Goal: Task Accomplishment & Management: Complete application form

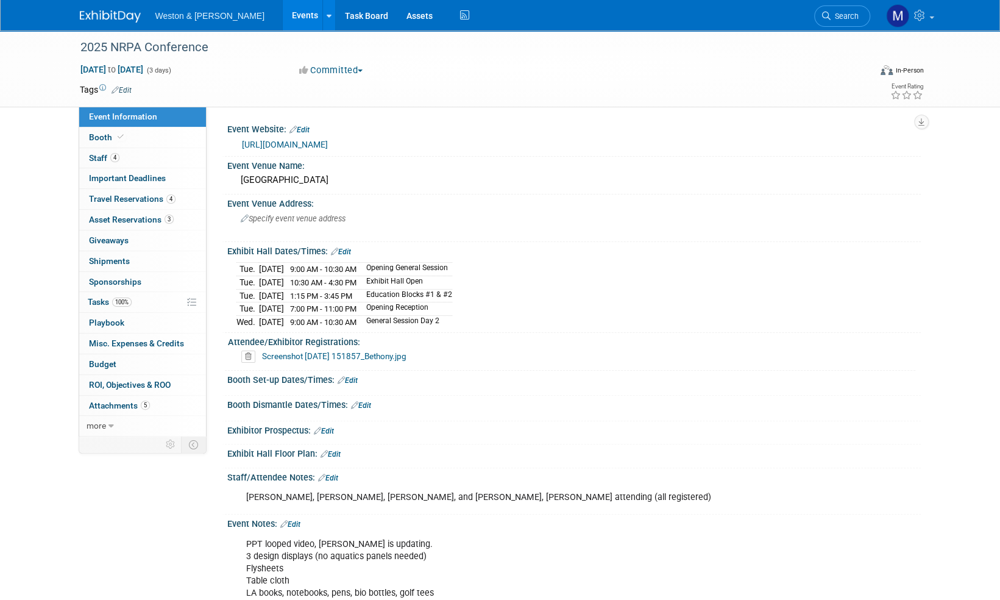
click at [100, 11] on img at bounding box center [110, 16] width 61 height 12
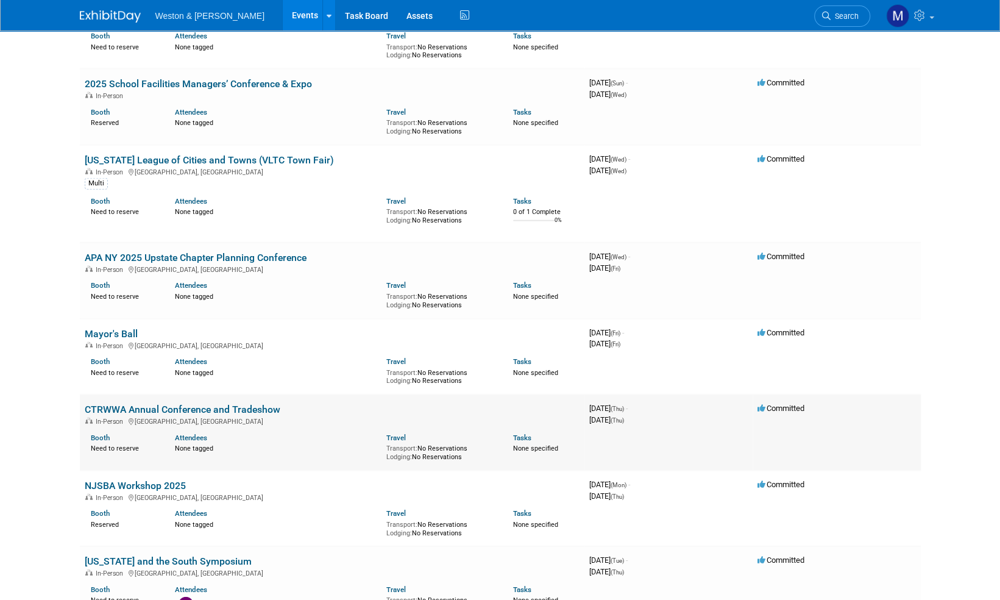
scroll to position [1828, 0]
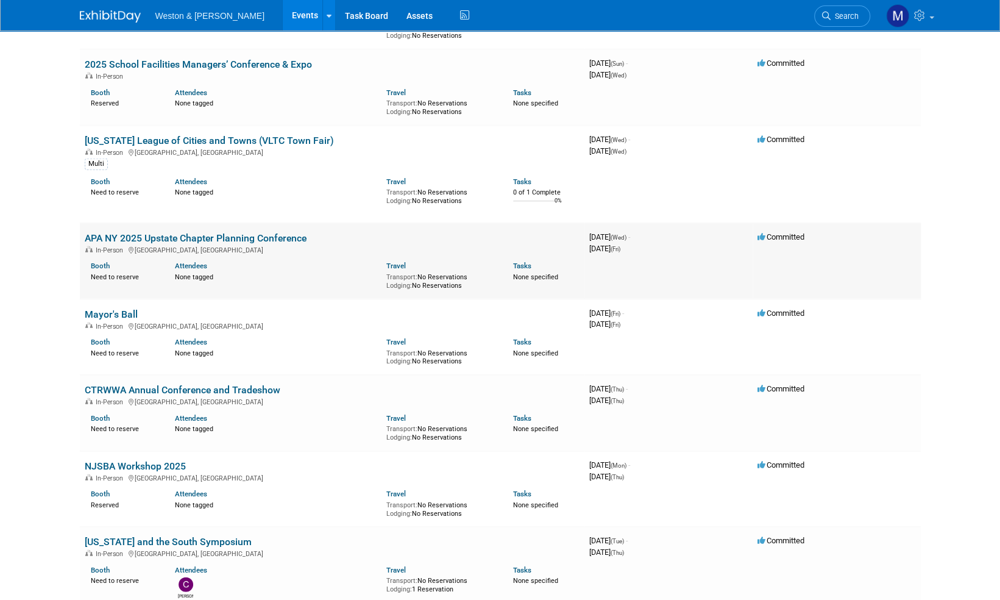
click at [254, 240] on link "APA NY 2025 Upstate Chapter Planning Conference" at bounding box center [196, 238] width 222 height 12
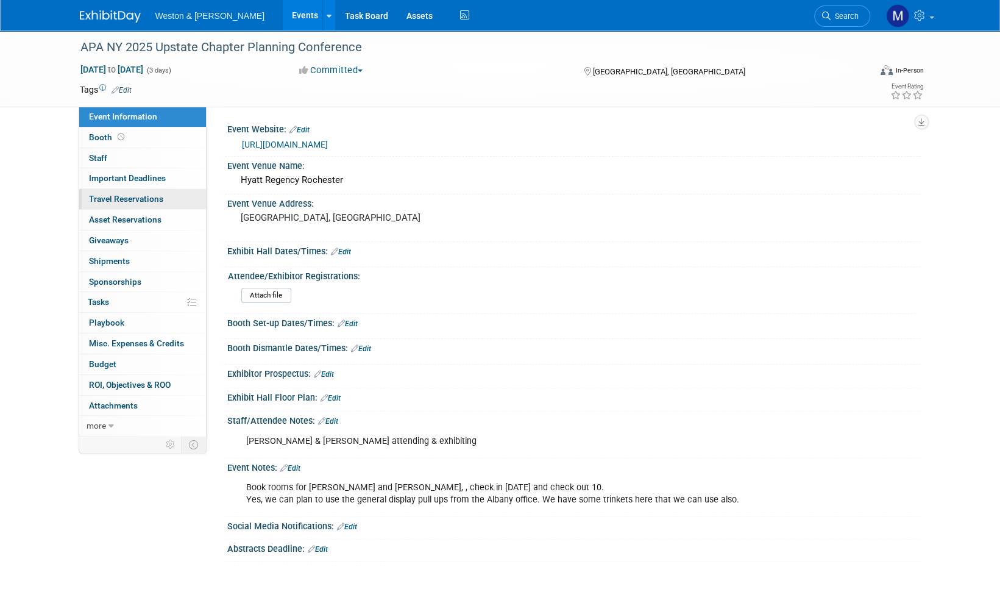
click at [129, 202] on span "Travel Reservations 0" at bounding box center [126, 199] width 74 height 10
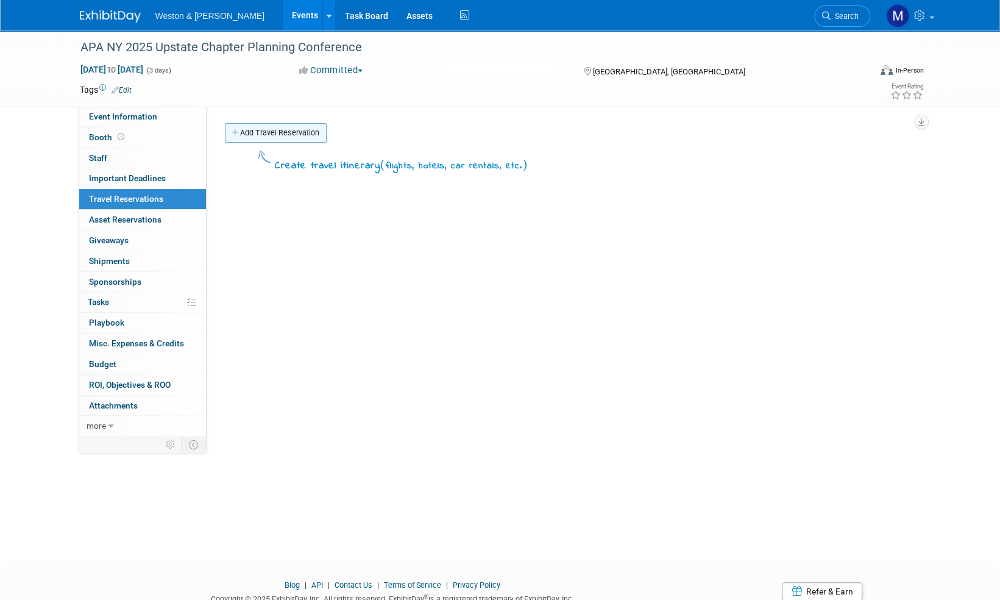
click at [299, 138] on link "Add Travel Reservation" at bounding box center [276, 133] width 102 height 20
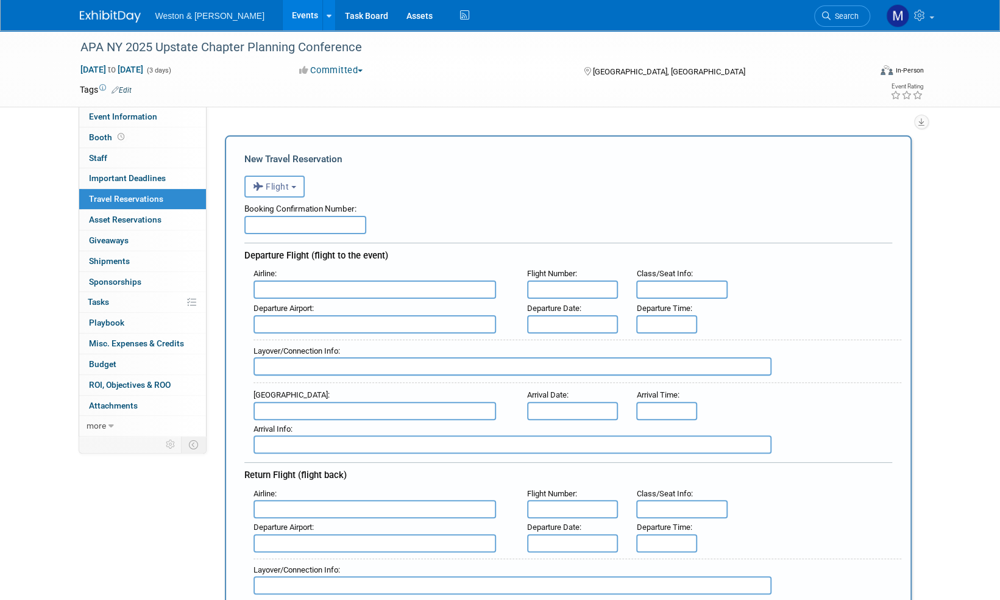
click at [293, 185] on button "Flight" at bounding box center [274, 187] width 60 height 22
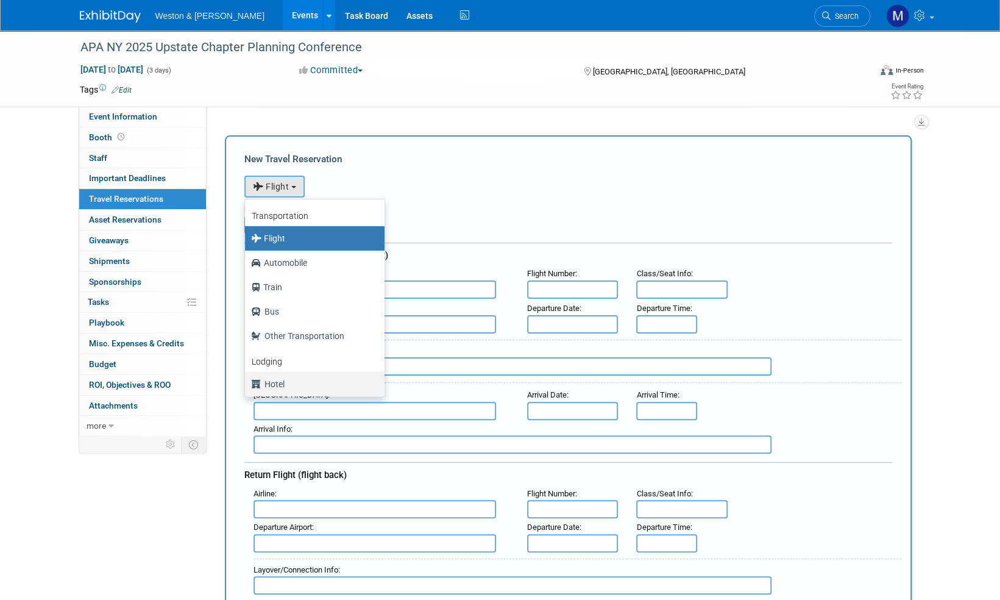
click at [280, 385] on label "Hotel" at bounding box center [311, 384] width 121 height 20
click at [247, 385] on input "Hotel" at bounding box center [243, 382] width 8 height 8
select select "6"
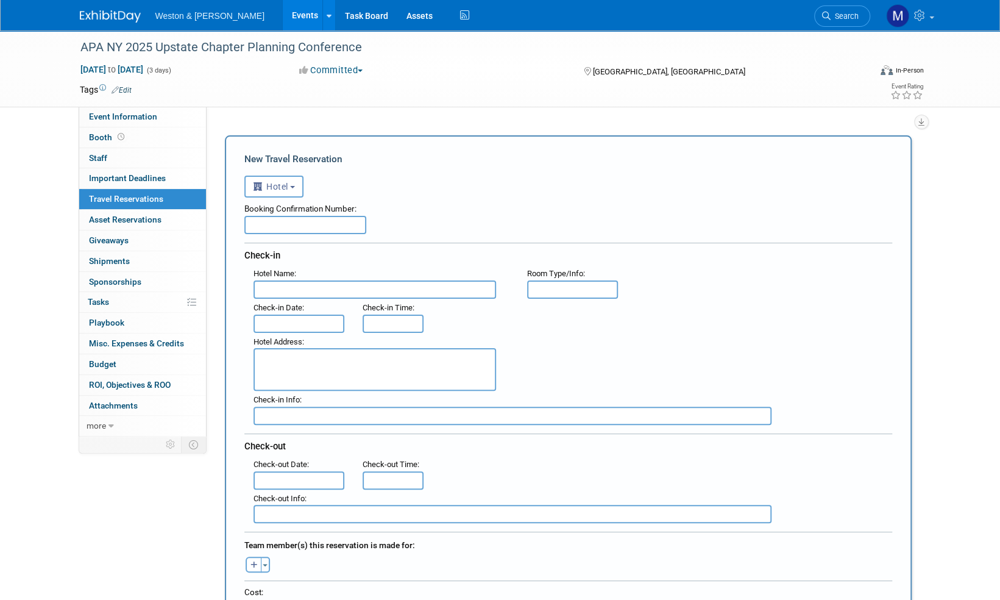
click at [266, 228] on input "text" at bounding box center [305, 225] width 122 height 18
paste input "63674224"
type input "63674224"
click at [285, 291] on input "text" at bounding box center [375, 289] width 243 height 18
paste input "Hyatt Regency Rochester"
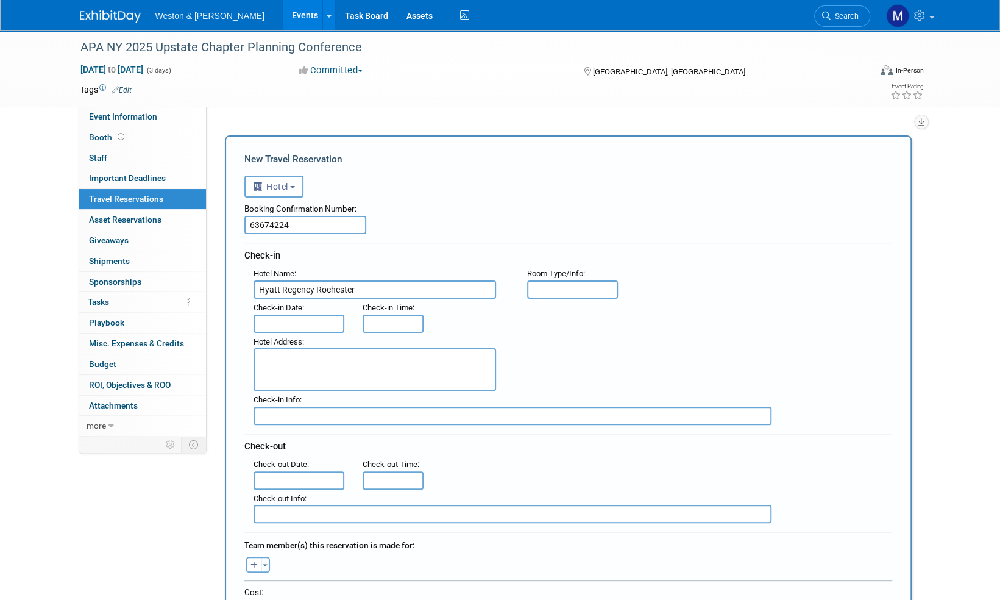
type input "Hyatt Regency Rochester"
click at [567, 293] on input "text" at bounding box center [572, 289] width 91 height 18
type input "King"
click at [278, 321] on input "text" at bounding box center [299, 323] width 91 height 18
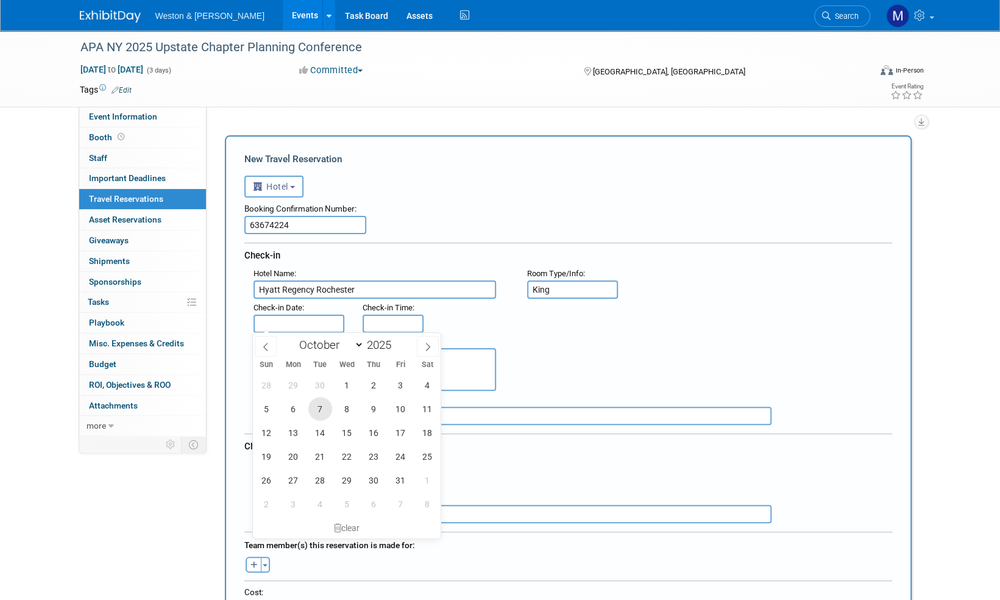
click at [320, 411] on span "7" at bounding box center [320, 409] width 24 height 24
type input "Oct 7, 2025"
click at [637, 328] on div ": Check-in Date : Oct 7, 2025 Check-in Time :" at bounding box center [572, 316] width 657 height 34
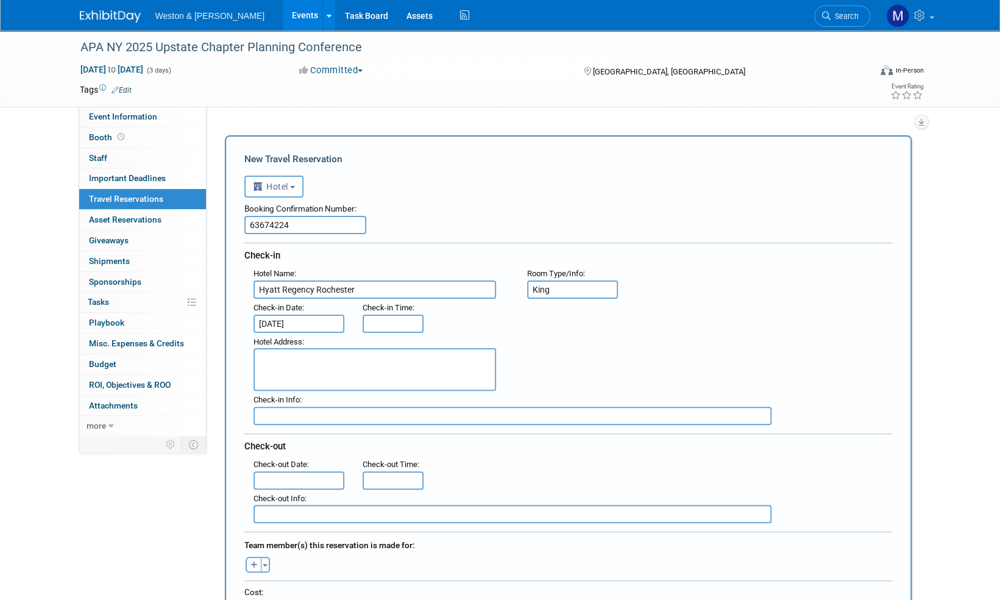
click at [276, 356] on textarea at bounding box center [375, 369] width 243 height 43
paste textarea "125 East Main Street, Rochester"
type textarea "125 East Main Street, Rochester"
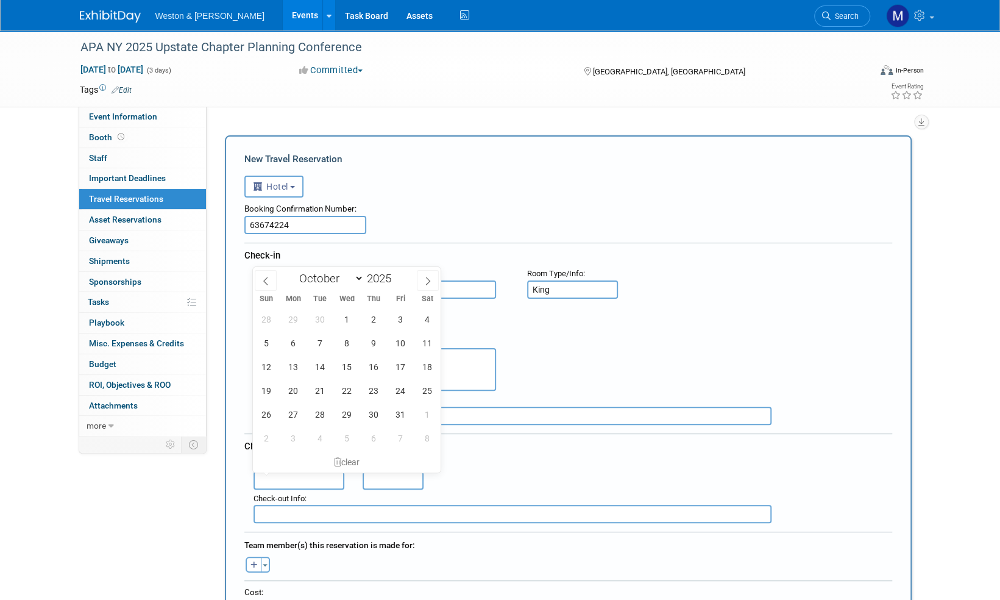
click at [302, 477] on input "text" at bounding box center [299, 480] width 91 height 18
click at [399, 344] on span "10" at bounding box center [401, 343] width 24 height 24
type input "Oct 10, 2025"
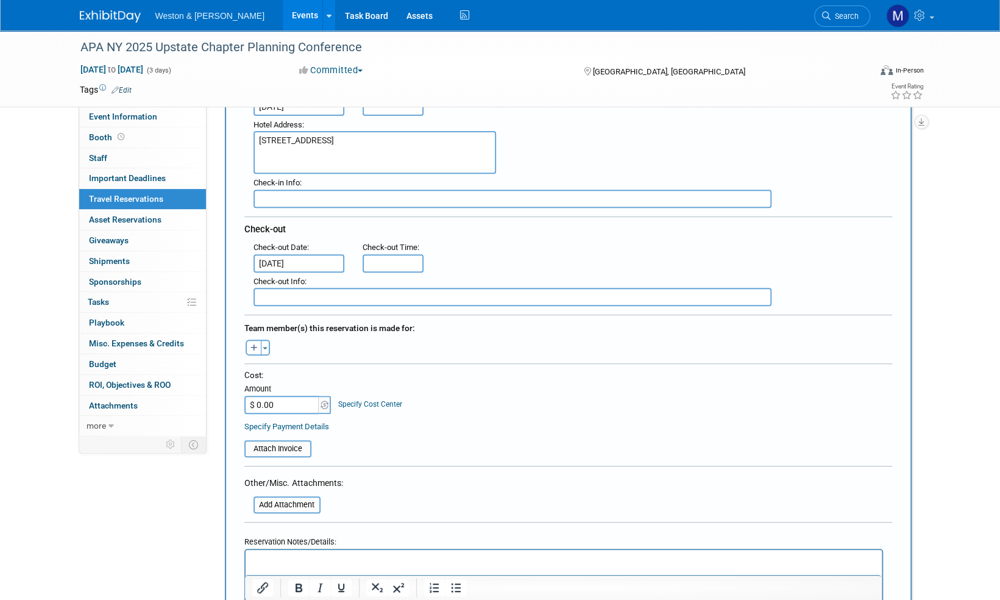
scroll to position [244, 0]
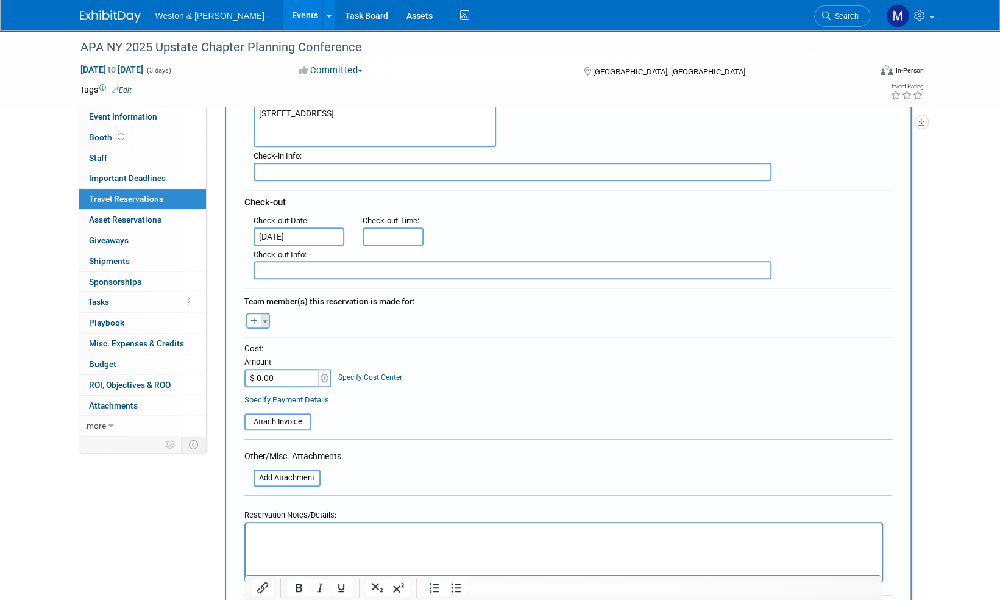
click at [264, 321] on span "button" at bounding box center [265, 321] width 5 height 2
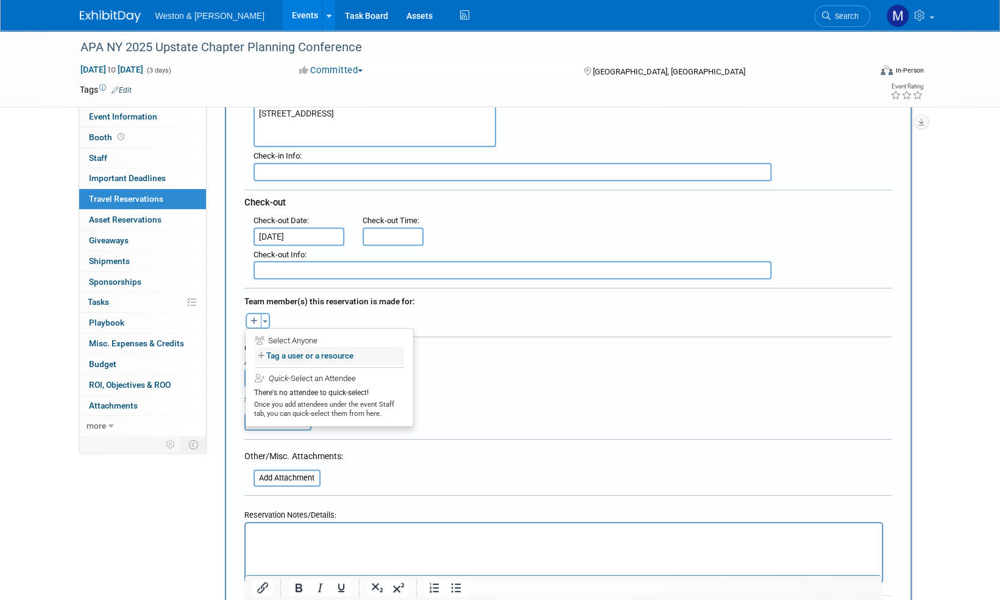
click at [283, 357] on label "Tag a user or a resource" at bounding box center [329, 356] width 149 height 18
select select
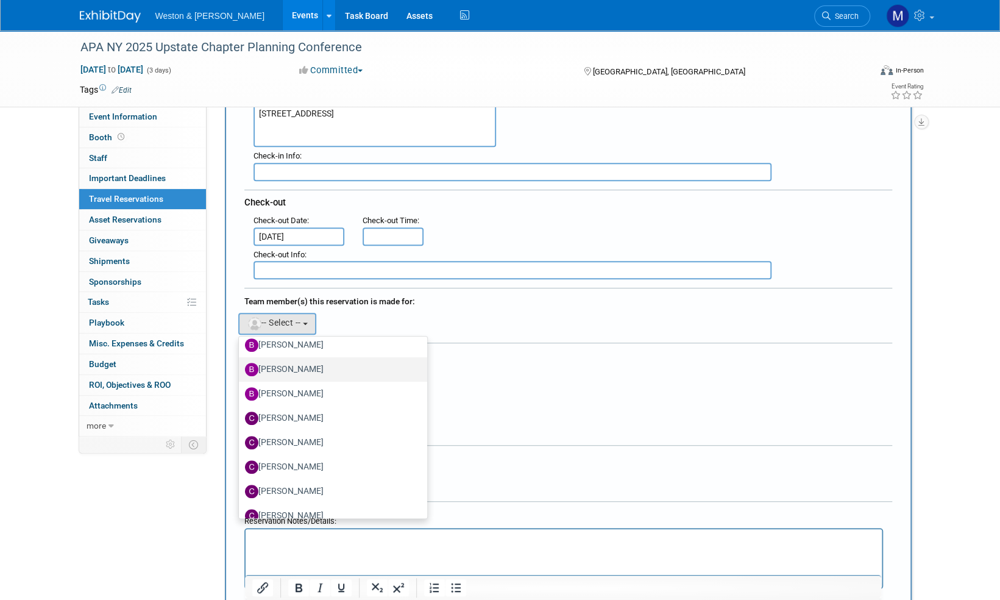
scroll to position [427, 0]
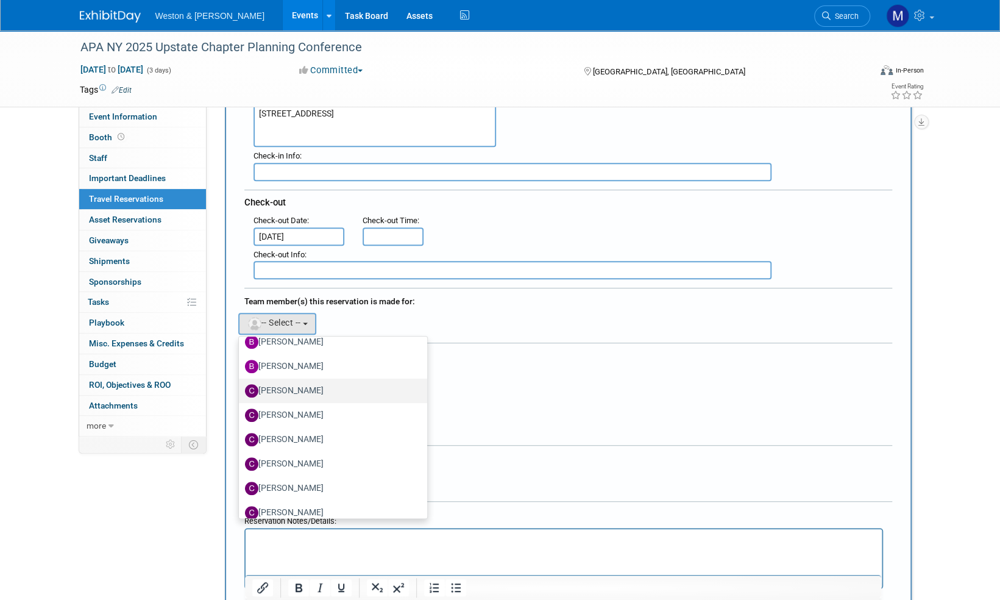
click at [299, 382] on label "Cailyn Locci" at bounding box center [330, 391] width 170 height 20
click at [241, 385] on input "Cailyn Locci" at bounding box center [237, 389] width 8 height 8
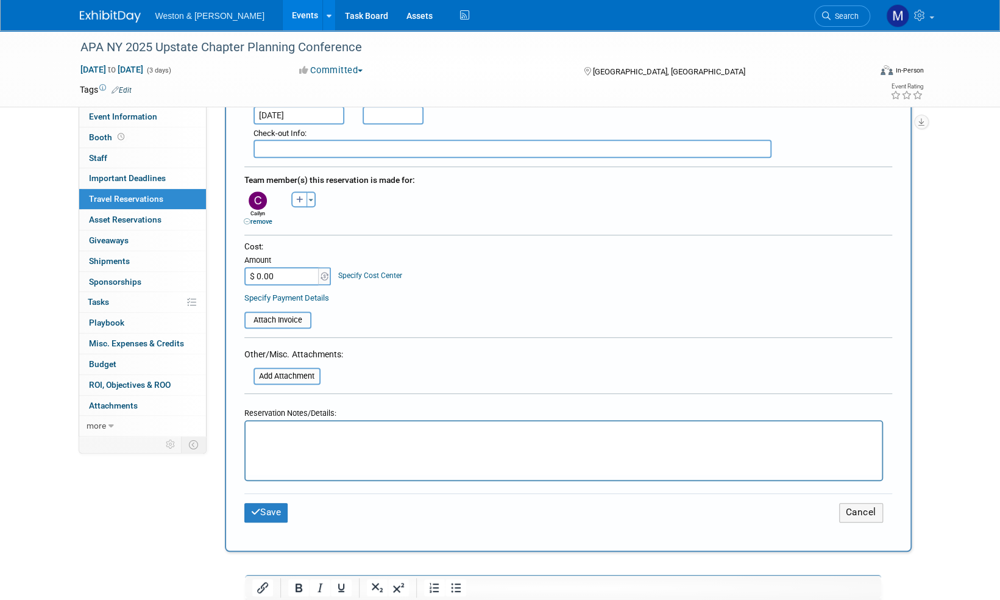
scroll to position [366, 0]
click at [277, 509] on button "Save" at bounding box center [266, 511] width 44 height 19
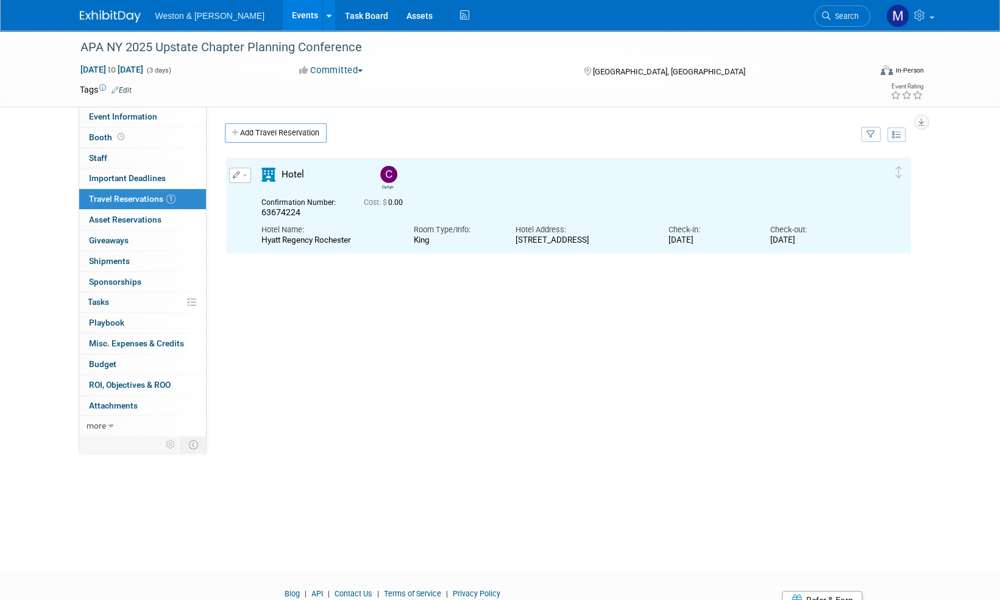
scroll to position [0, 0]
click at [290, 135] on link "Add Travel Reservation" at bounding box center [276, 133] width 102 height 20
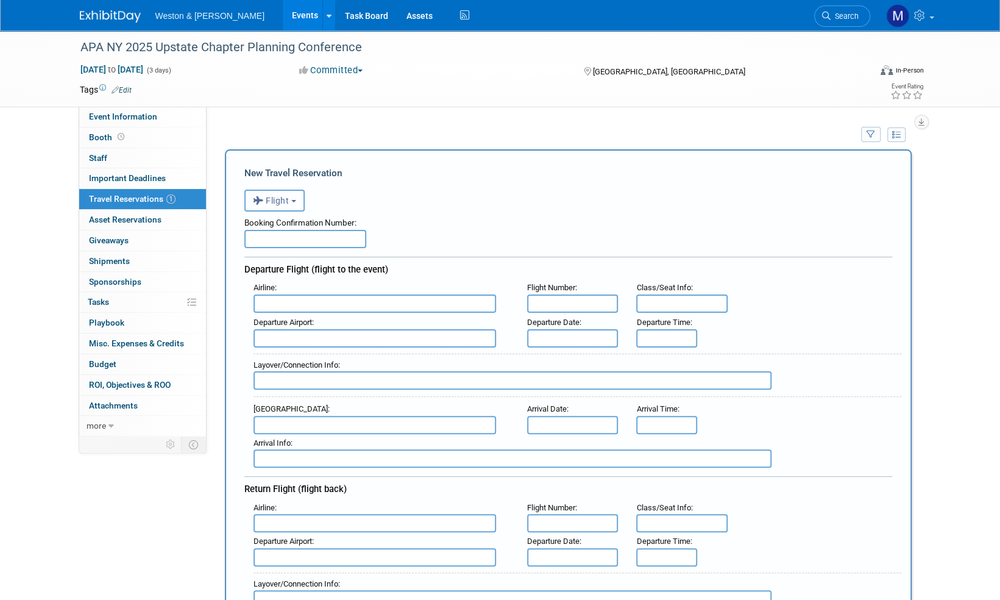
click at [288, 204] on span "Flight" at bounding box center [271, 201] width 37 height 10
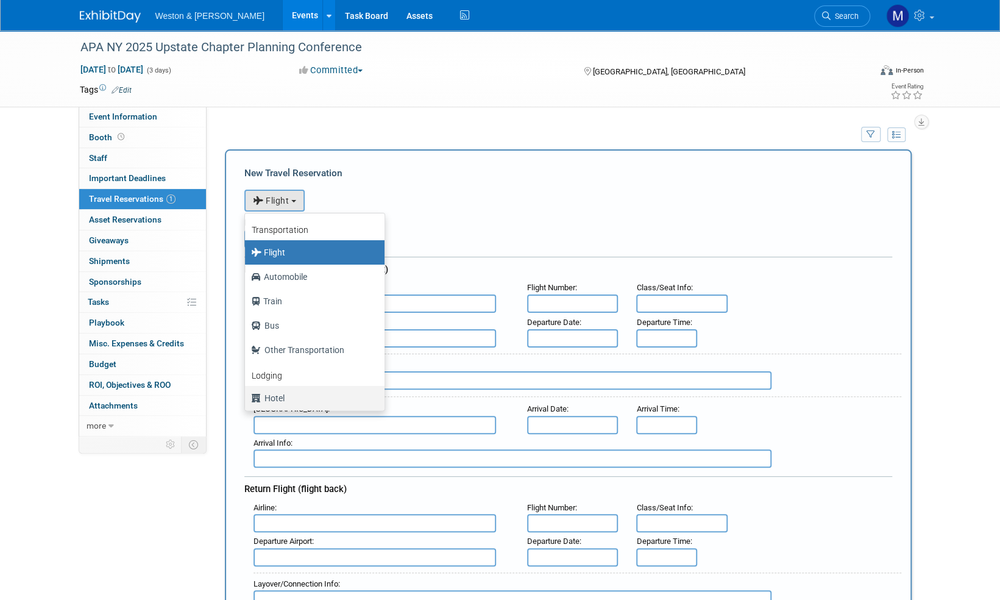
click at [305, 395] on label "Hotel" at bounding box center [311, 398] width 121 height 20
click at [247, 395] on input "Hotel" at bounding box center [243, 396] width 8 height 8
select select "6"
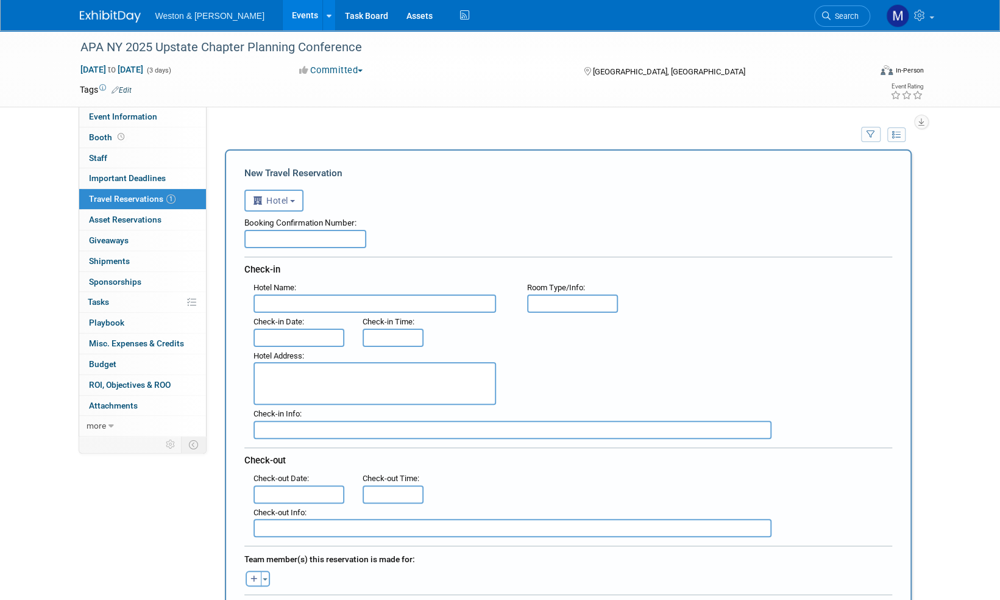
paste input "63674224"
type input "63674224"
click at [287, 302] on input "text" at bounding box center [375, 303] width 243 height 18
paste input "Hyatt Regency Rochester"
type input "Hyatt Regency Rochester"
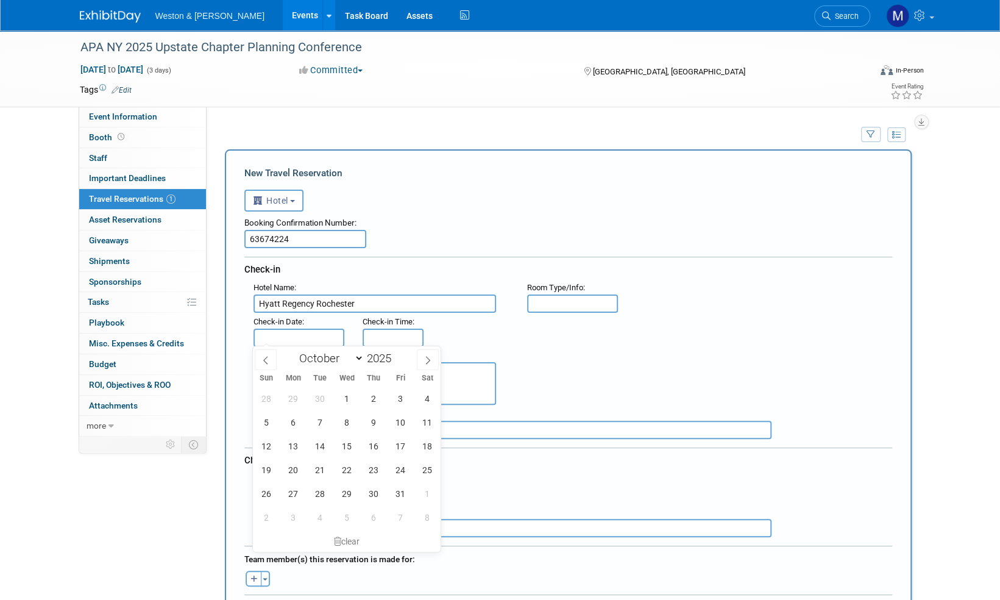
click at [290, 341] on input "text" at bounding box center [299, 337] width 91 height 18
click at [323, 427] on span "7" at bounding box center [320, 422] width 24 height 24
type input "Oct 7, 2025"
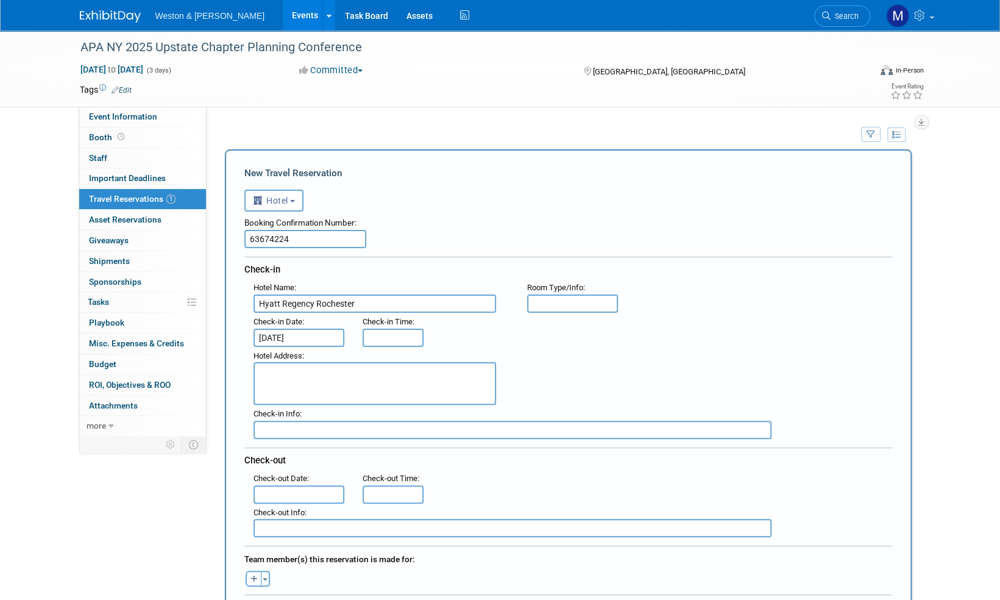
click at [559, 297] on input "text" at bounding box center [572, 303] width 91 height 18
type input "King"
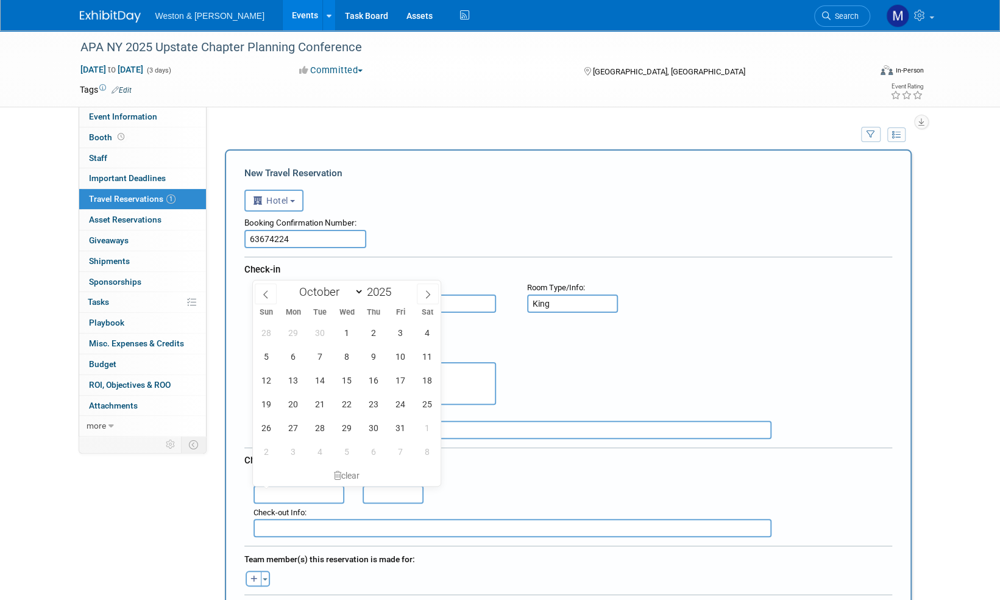
click at [262, 488] on input "text" at bounding box center [299, 494] width 91 height 18
click at [411, 351] on span "10" at bounding box center [401, 356] width 24 height 24
type input "Oct 10, 2025"
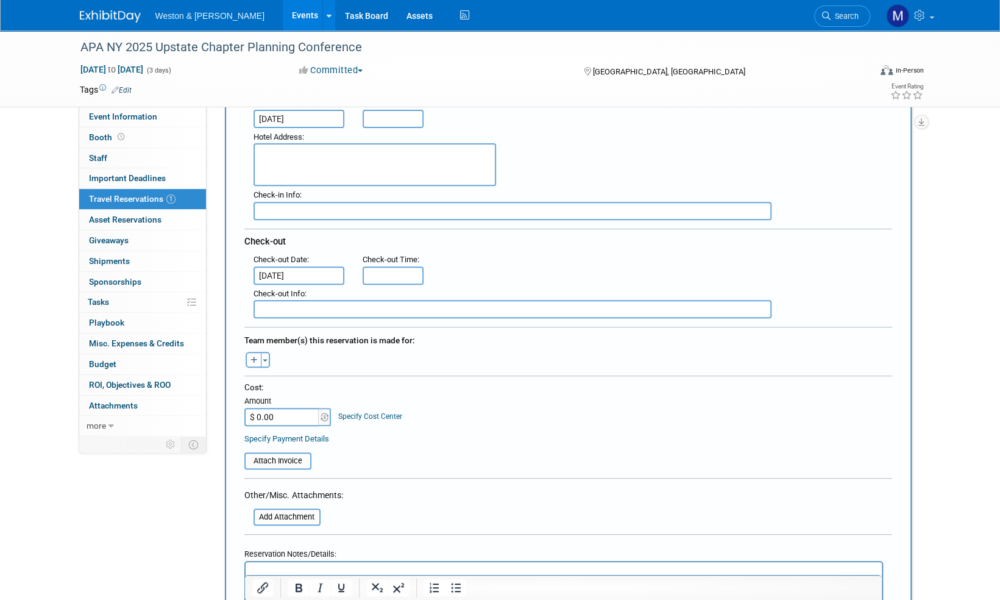
scroll to position [244, 0]
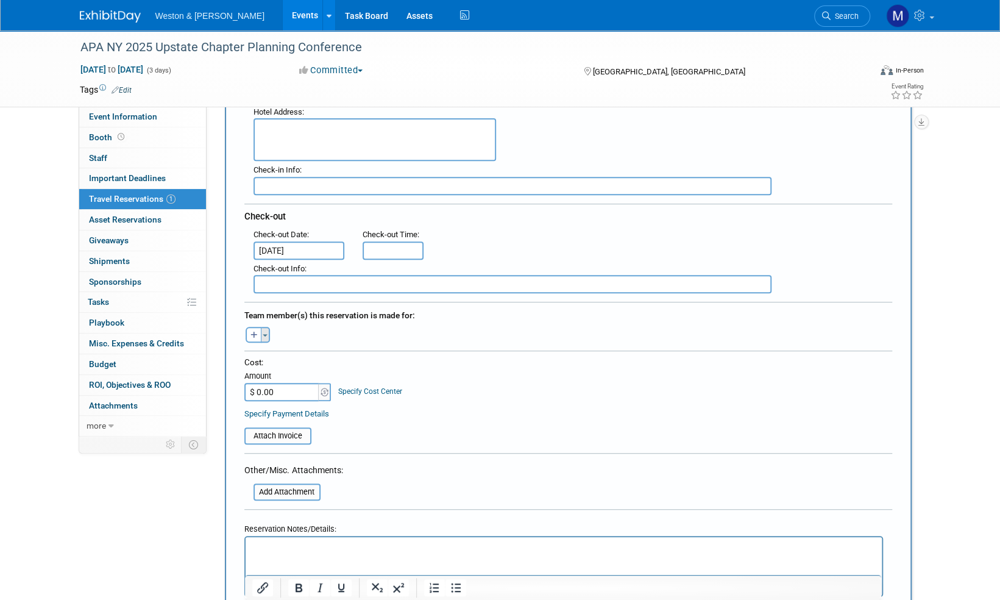
click at [267, 332] on button "Toggle Dropdown" at bounding box center [265, 335] width 9 height 16
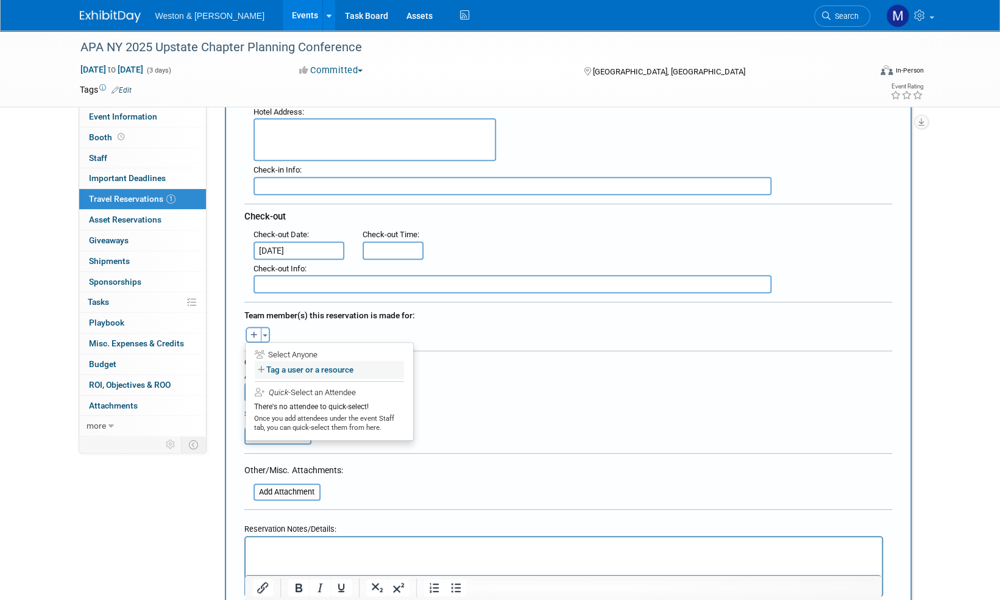
click at [295, 366] on label "Tag a user or a resource" at bounding box center [329, 370] width 149 height 18
select select
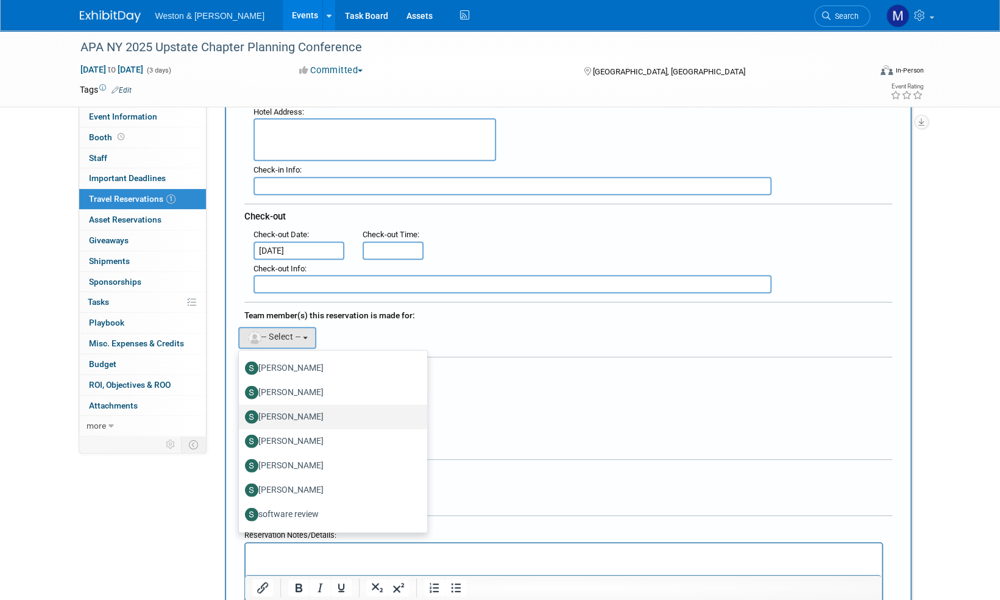
scroll to position [2377, 0]
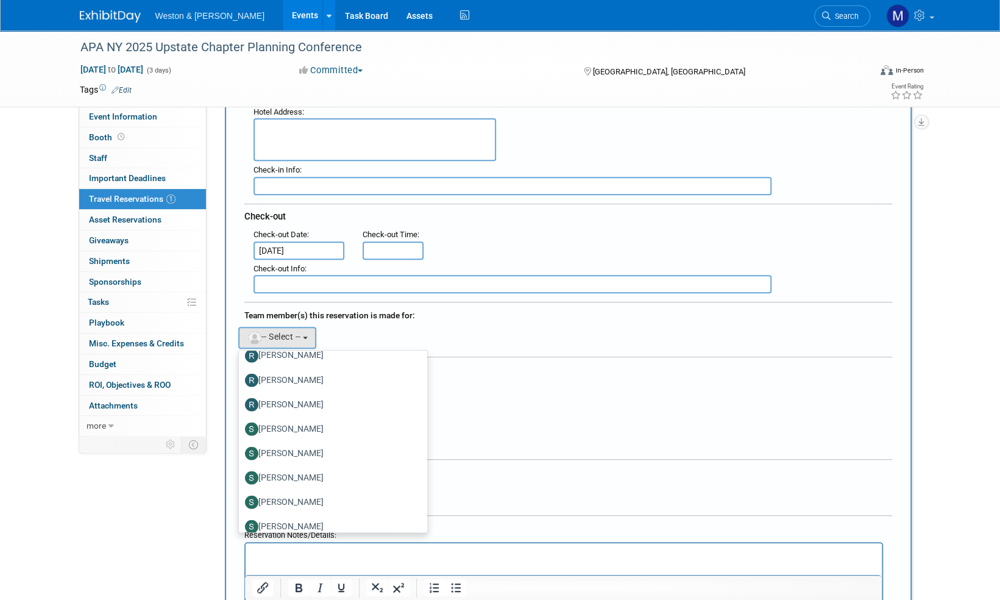
click at [516, 415] on div "Specify Payment Details" at bounding box center [568, 419] width 648 height 13
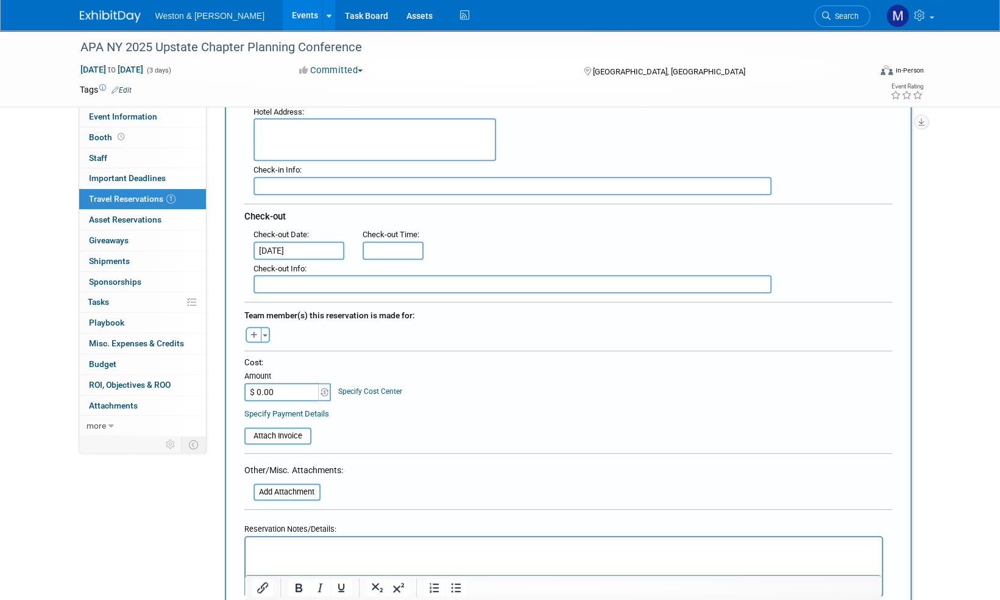
click at [273, 547] on p "Rich Text Area. Press ALT-0 for help." at bounding box center [563, 548] width 622 height 13
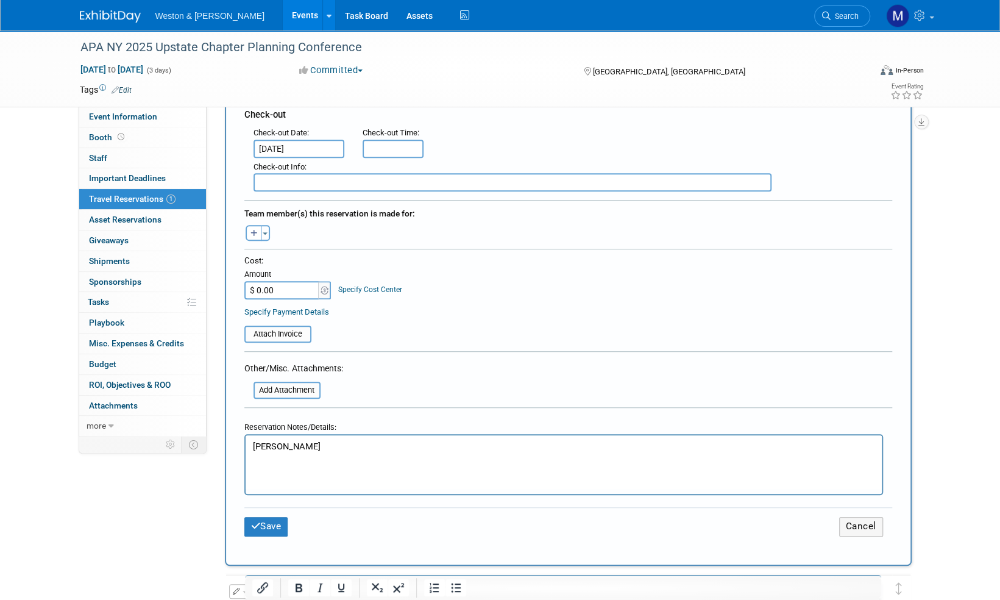
scroll to position [427, 0]
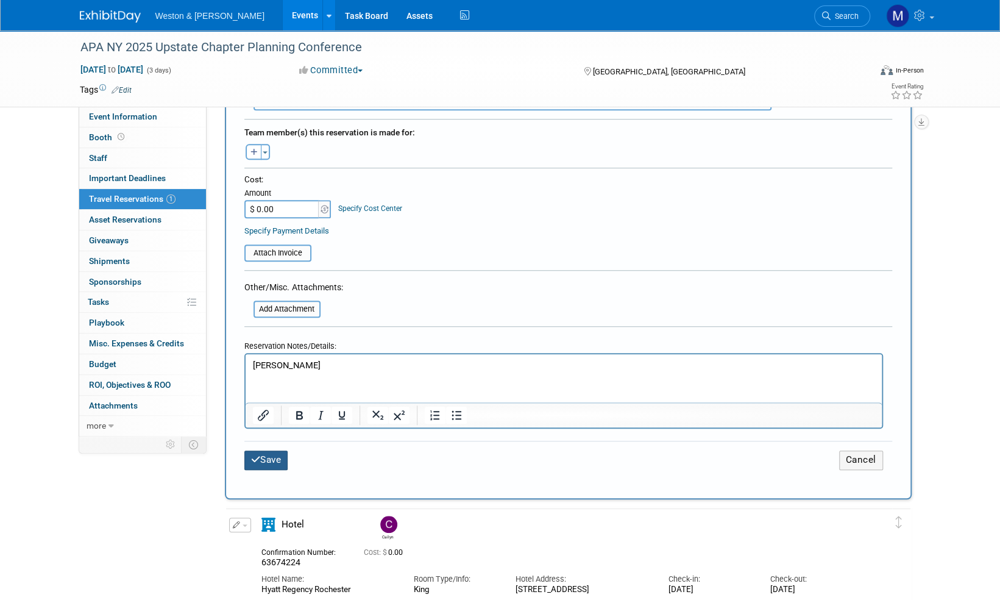
click at [282, 458] on button "Save" at bounding box center [266, 459] width 44 height 19
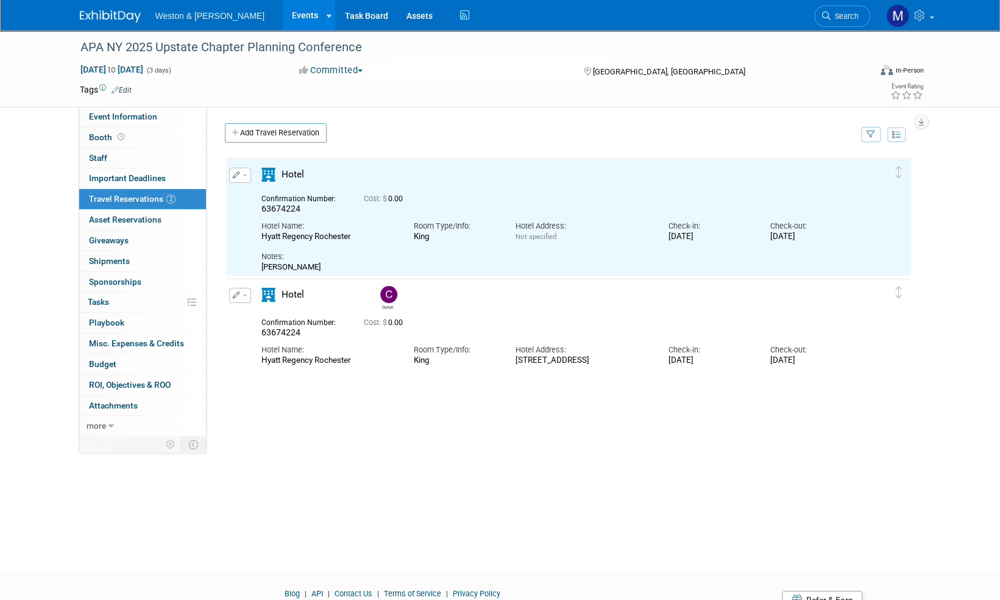
scroll to position [0, 0]
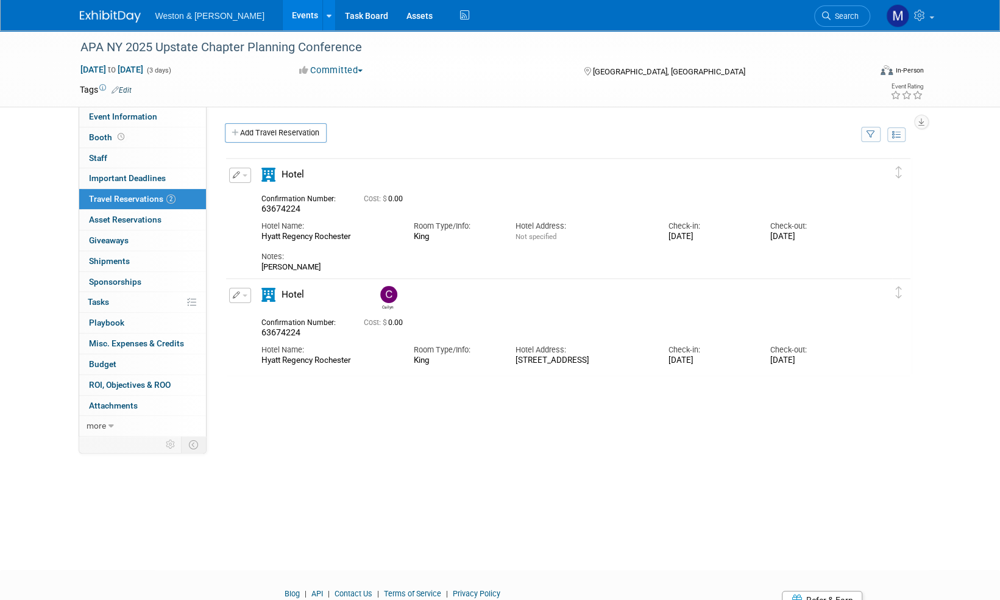
click at [116, 11] on img at bounding box center [110, 16] width 61 height 12
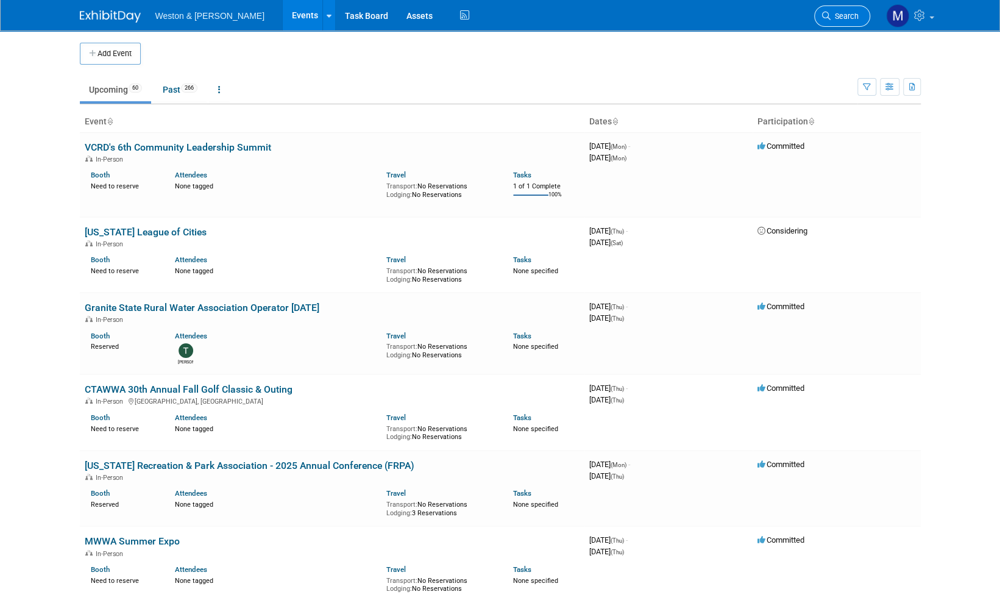
click at [850, 20] on span "Search" at bounding box center [845, 16] width 28 height 9
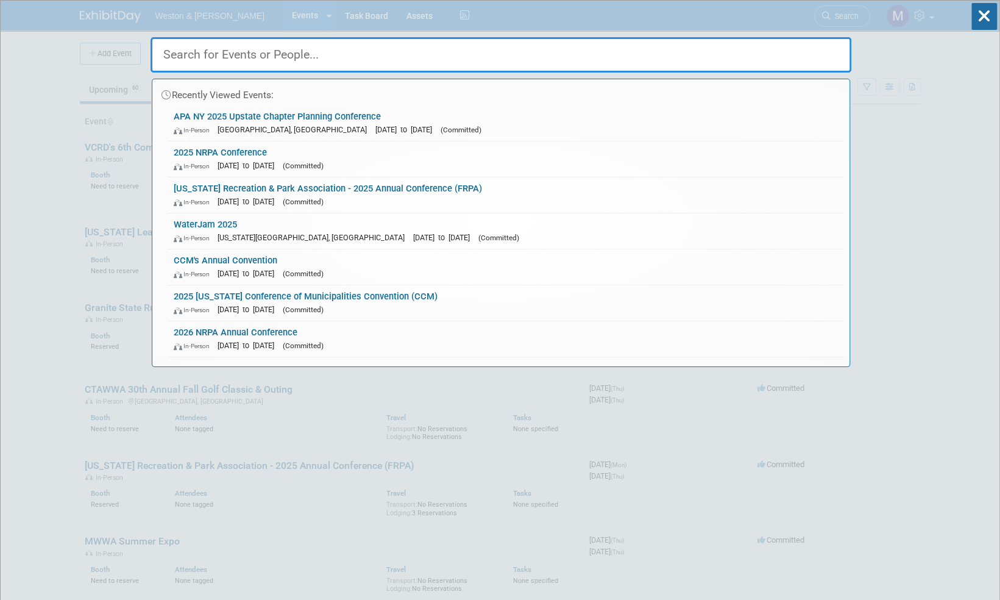
paste input "CTDOT Fall Golf Classic"
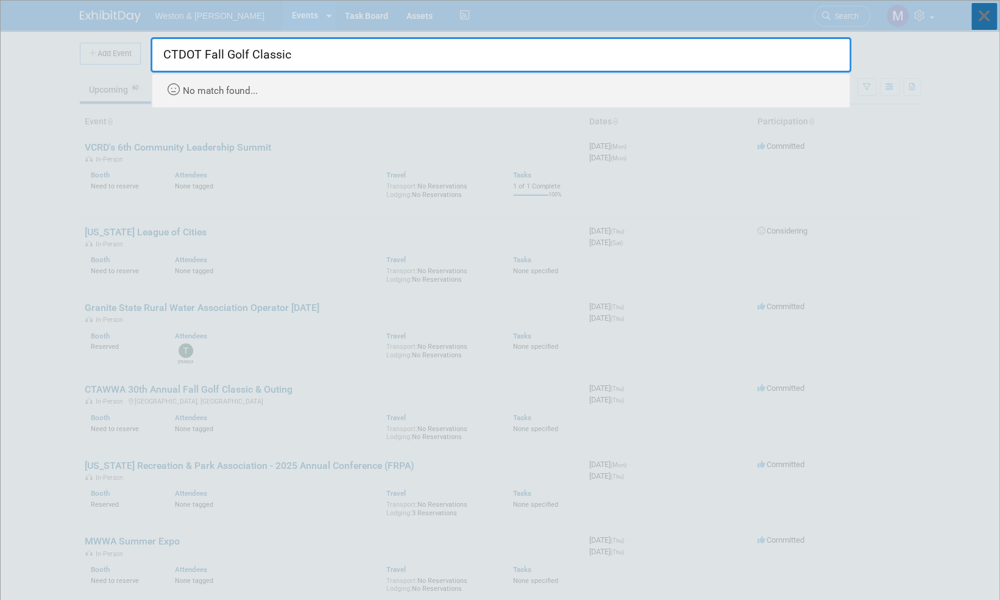
click at [987, 17] on icon at bounding box center [984, 16] width 26 height 27
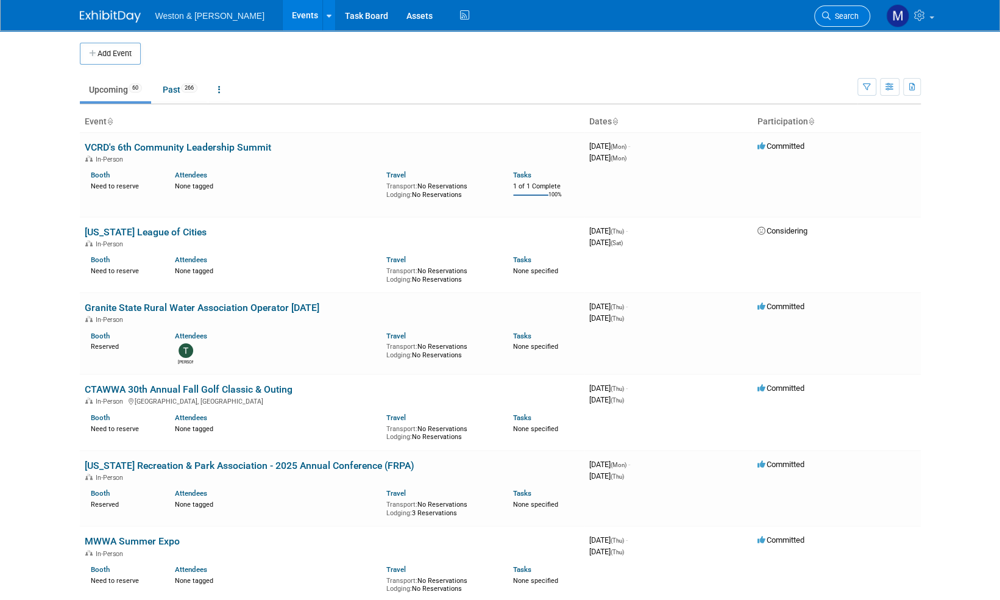
click at [856, 14] on span "Search" at bounding box center [845, 16] width 28 height 9
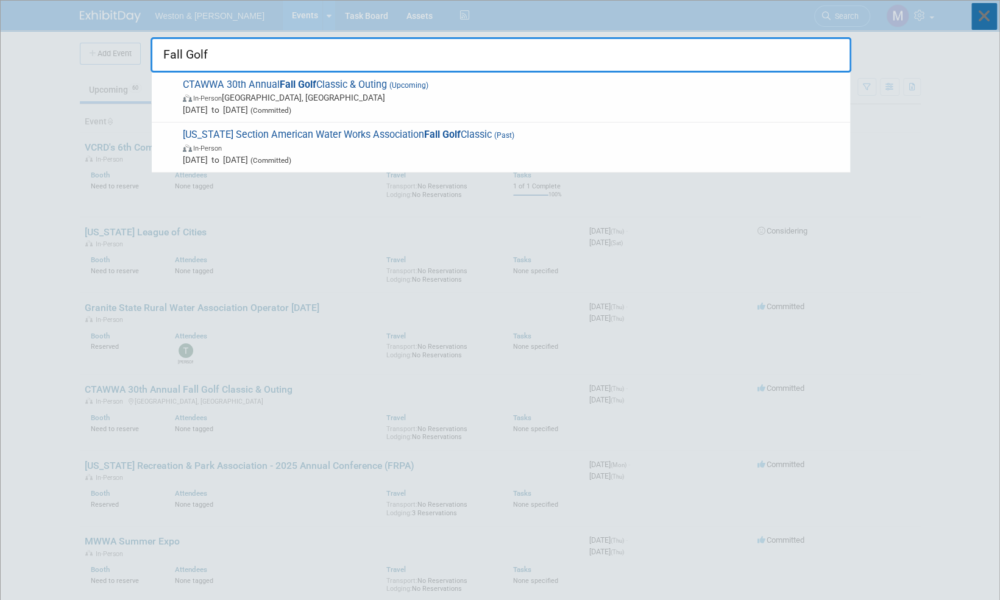
type input "Fall Golf"
click at [990, 10] on icon at bounding box center [984, 16] width 26 height 27
